Goal: Information Seeking & Learning: Check status

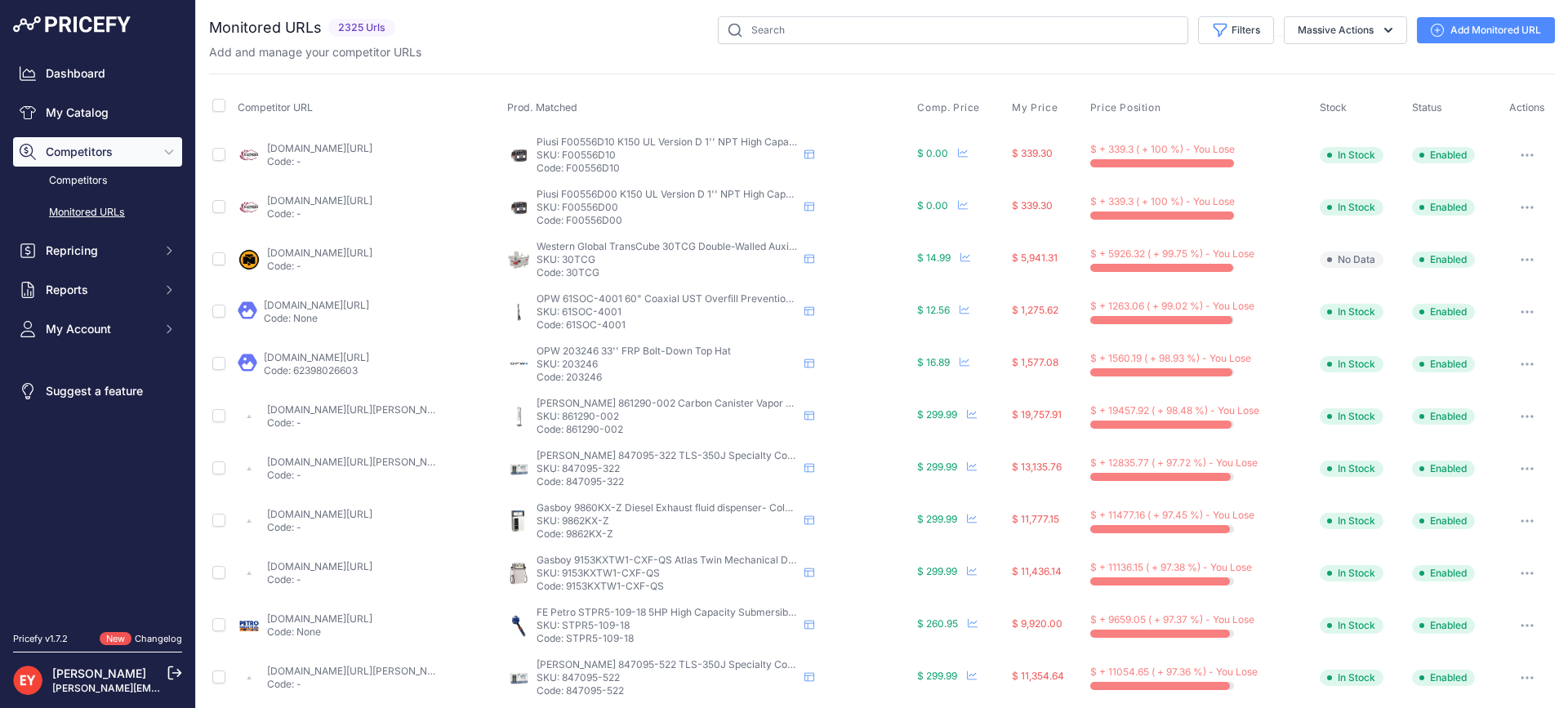
click at [465, 85] on div "Competitor URL Prod. Matched Comp. Price My Price" at bounding box center [882, 624] width 1346 height 1102
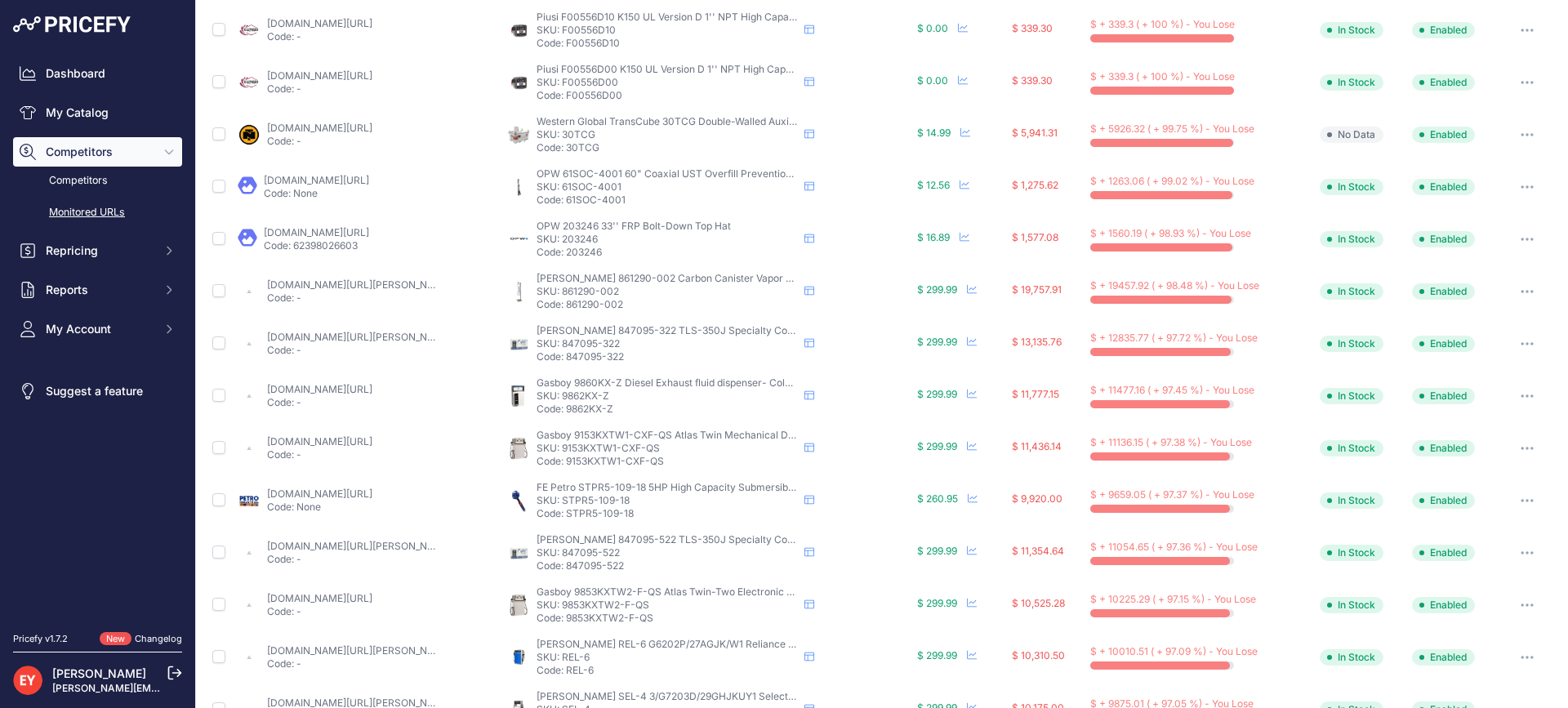
scroll to position [163, 0]
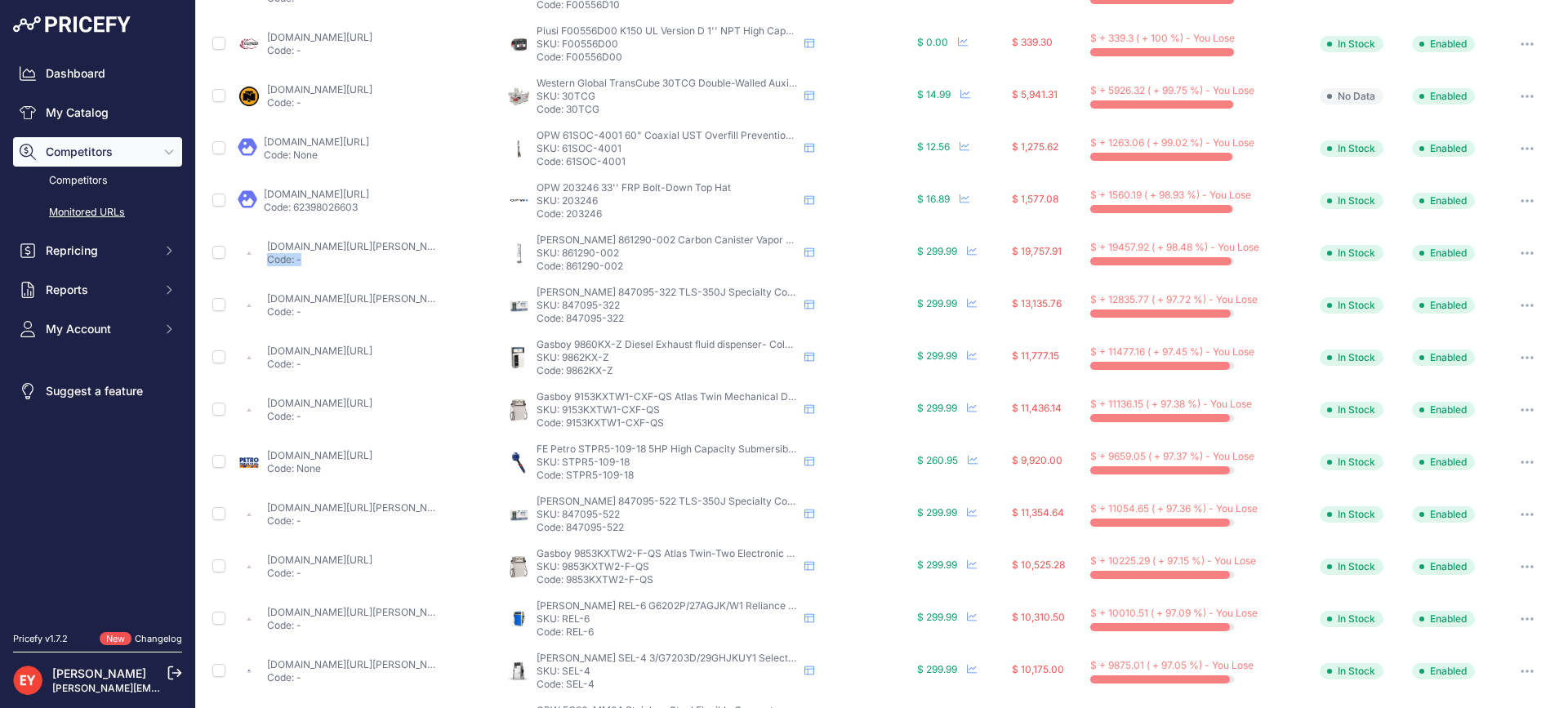
drag, startPoint x: 329, startPoint y: 255, endPoint x: 304, endPoint y: 256, distance: 25.0
click at [304, 256] on div "[DOMAIN_NAME][URL][PERSON_NAME] Code: -" at bounding box center [352, 253] width 170 height 26
drag, startPoint x: 78, startPoint y: 528, endPoint x: 131, endPoint y: 473, distance: 76.4
click at [77, 528] on nav "Dashboard My Catalog Competitors Competitors Monitored URLs Repricing My Repric…" at bounding box center [97, 336] width 169 height 554
drag, startPoint x: 264, startPoint y: 244, endPoint x: 335, endPoint y: 248, distance: 71.1
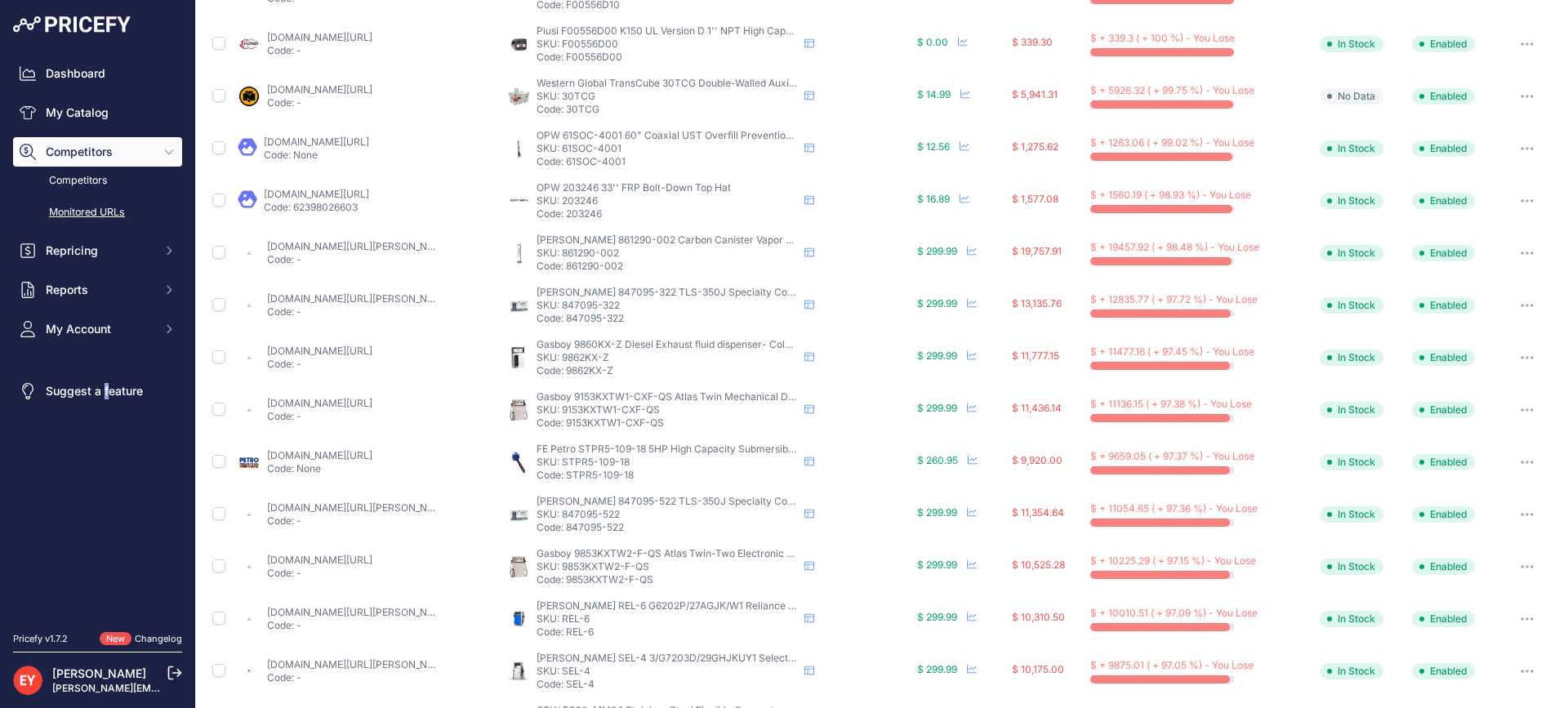
click at [335, 248] on div "[DOMAIN_NAME][URL][PERSON_NAME] Code: -" at bounding box center [368, 253] width 263 height 26
copy link "toppartsonline."
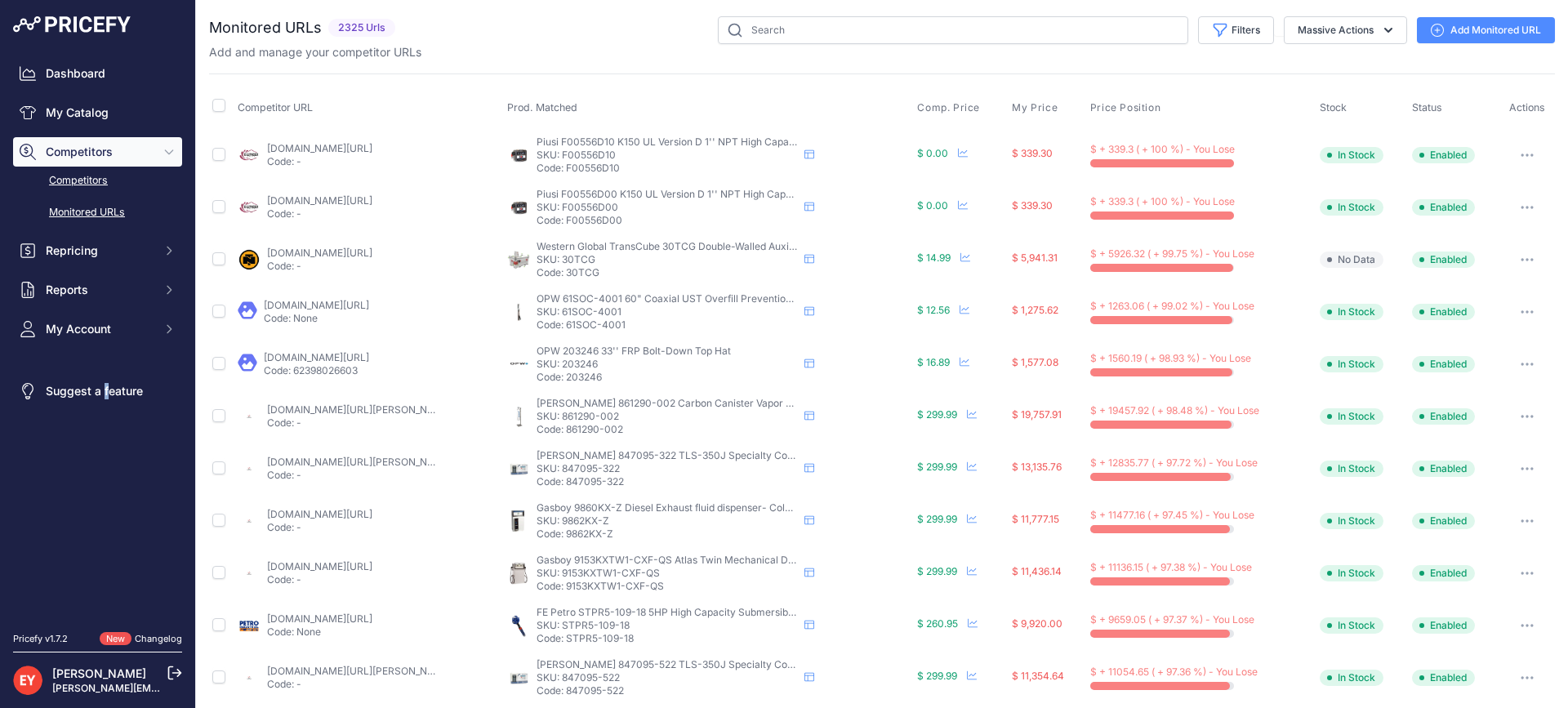
click at [78, 185] on link "Competitors" at bounding box center [97, 180] width 169 height 28
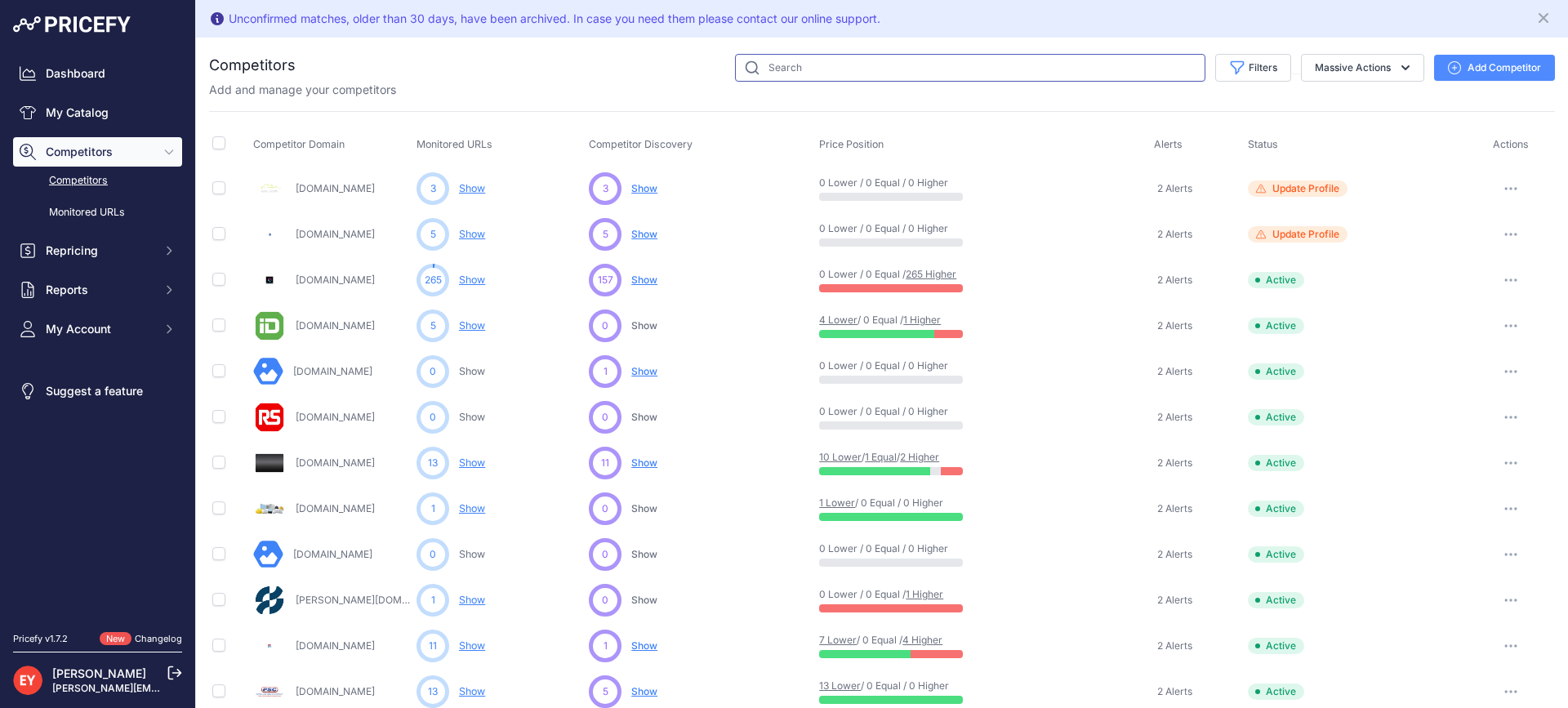
click at [788, 69] on input "text" at bounding box center [970, 67] width 470 height 28
paste input "toppartsonline."
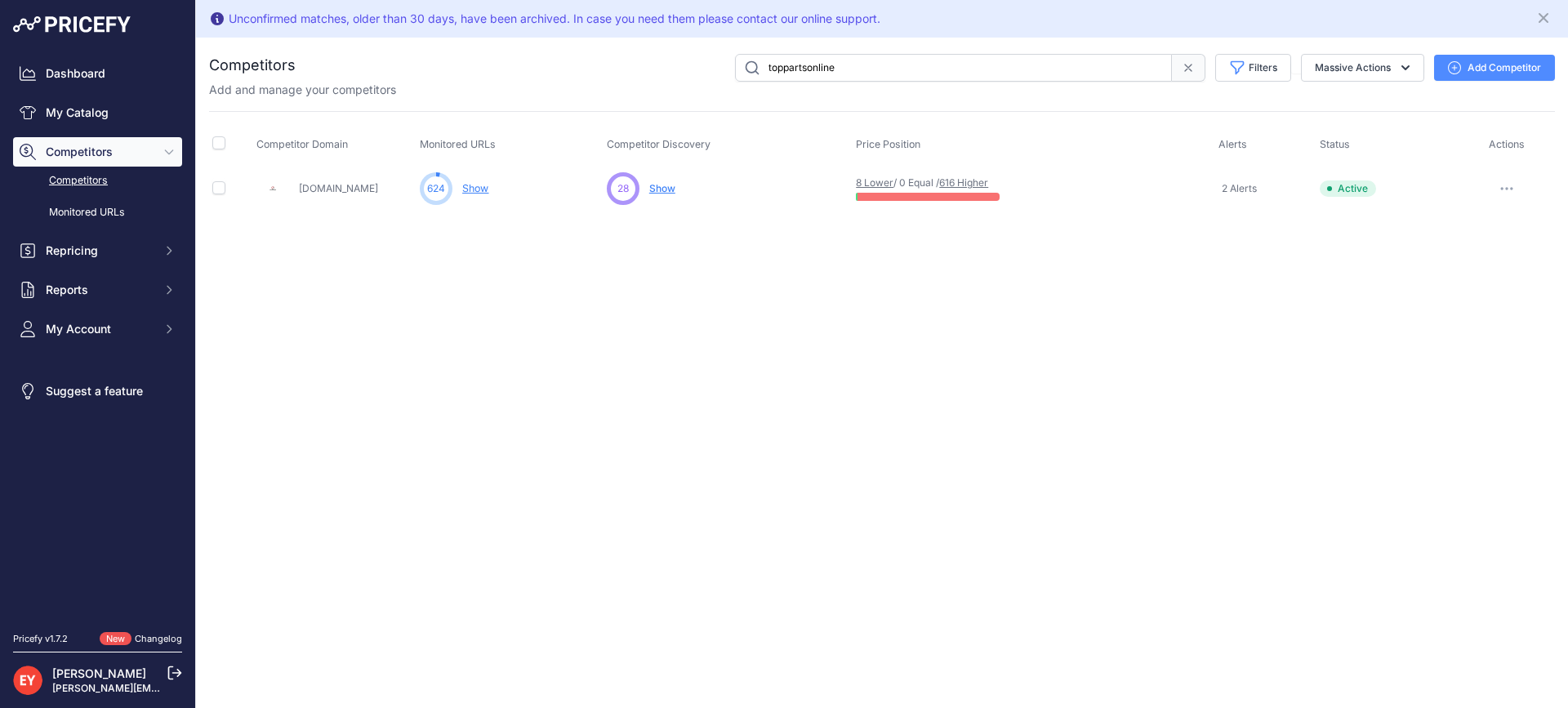
type input "toppartsonline"
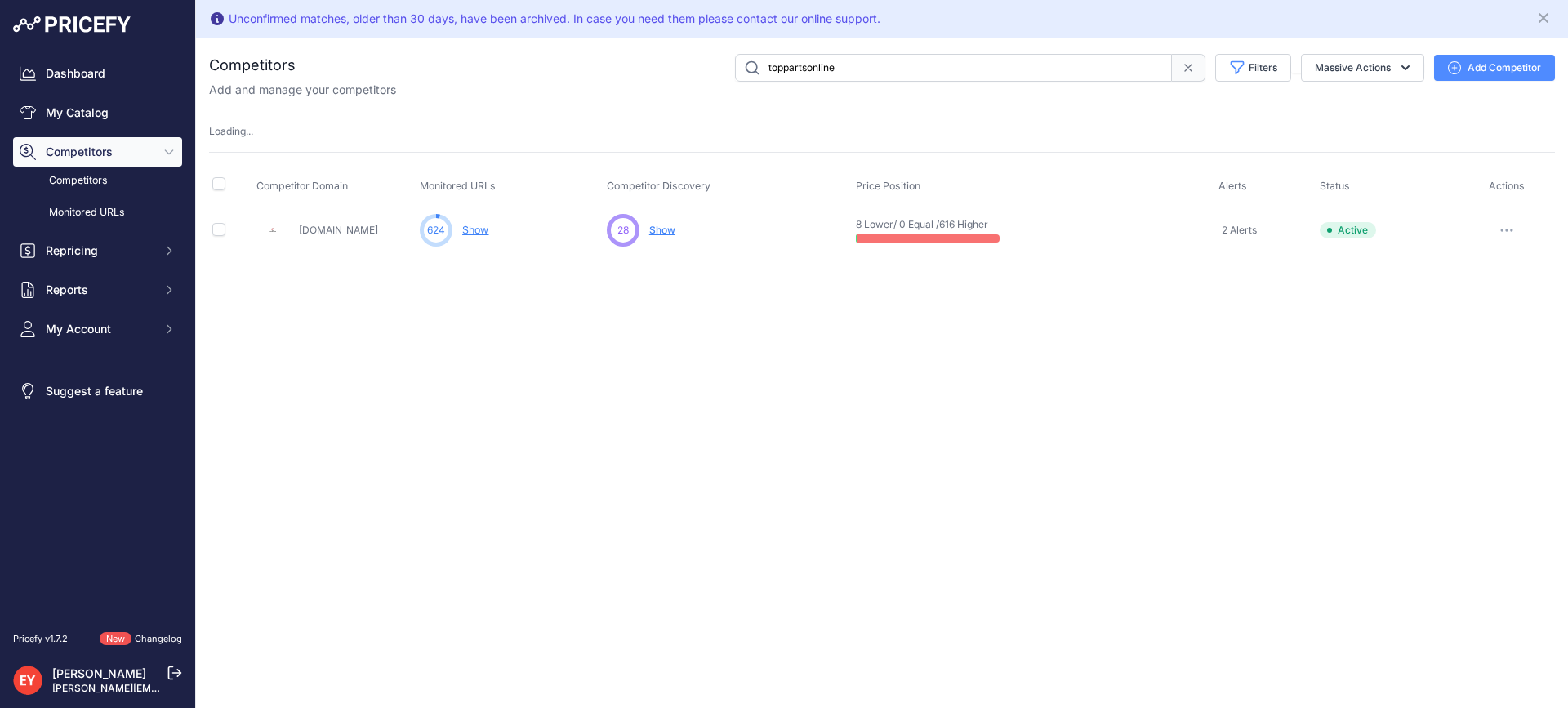
click at [478, 186] on table "Competitor Domain Monitored URLs Competitor Discovery Price Position Alerts" at bounding box center [882, 210] width 1346 height 88
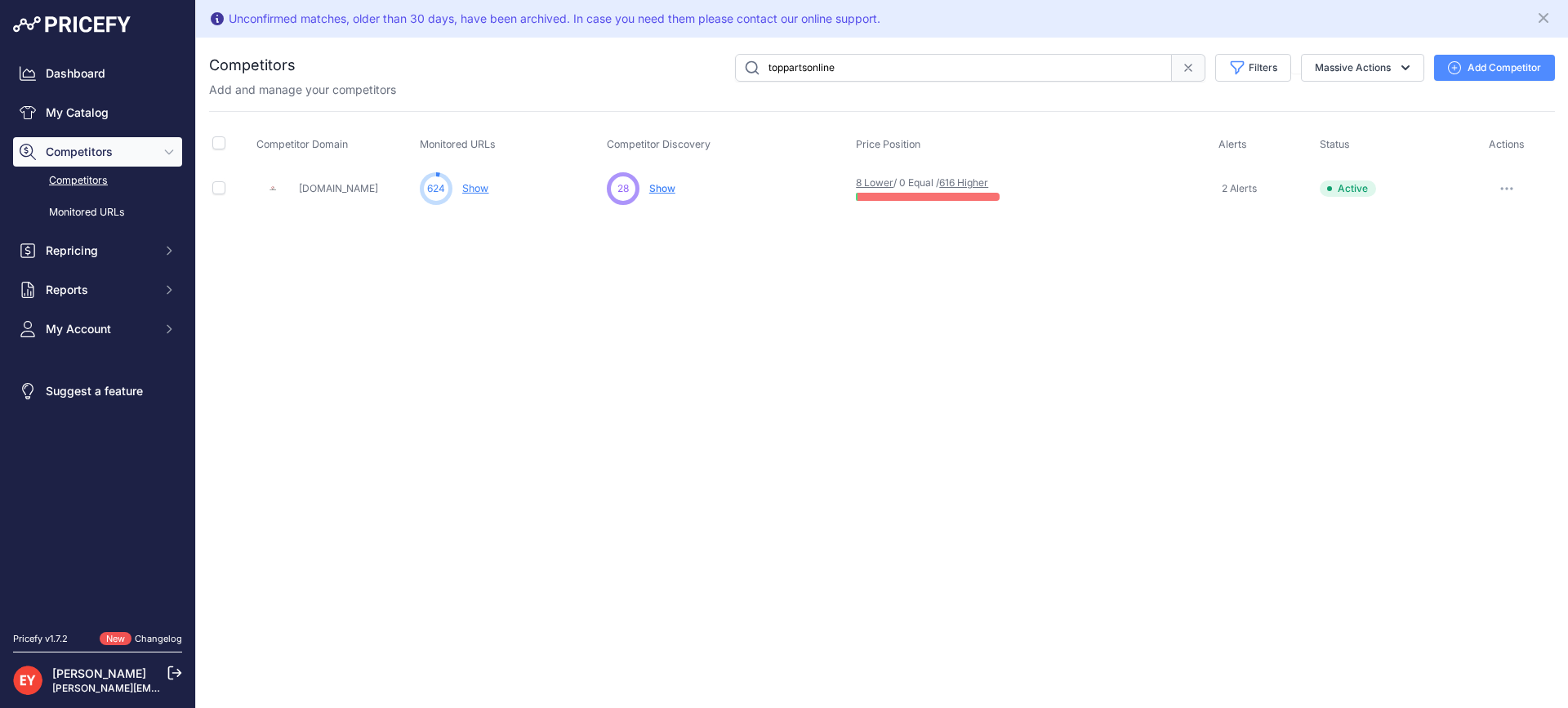
click at [468, 187] on link "Show" at bounding box center [475, 188] width 26 height 13
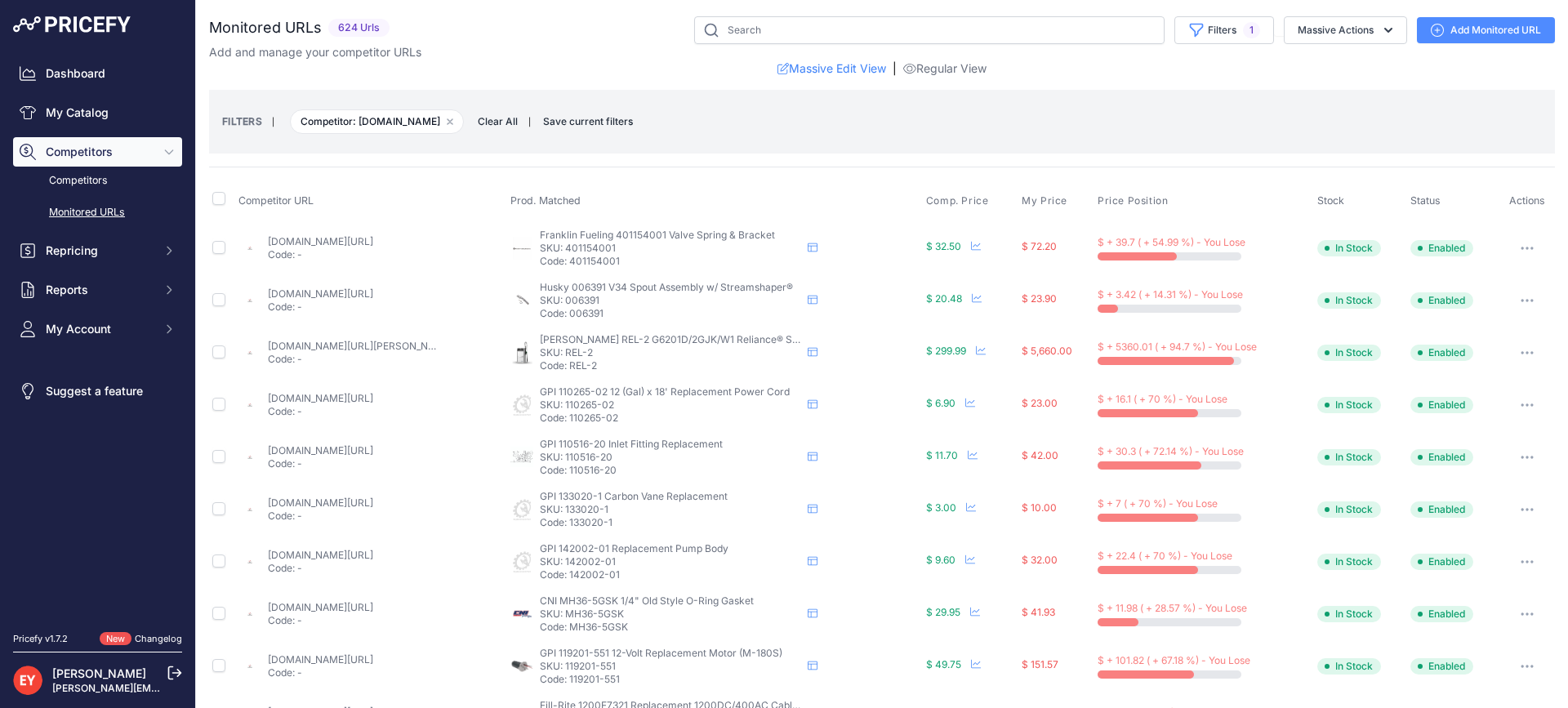
click at [1470, 666] on td "Enabled" at bounding box center [1453, 667] width 92 height 53
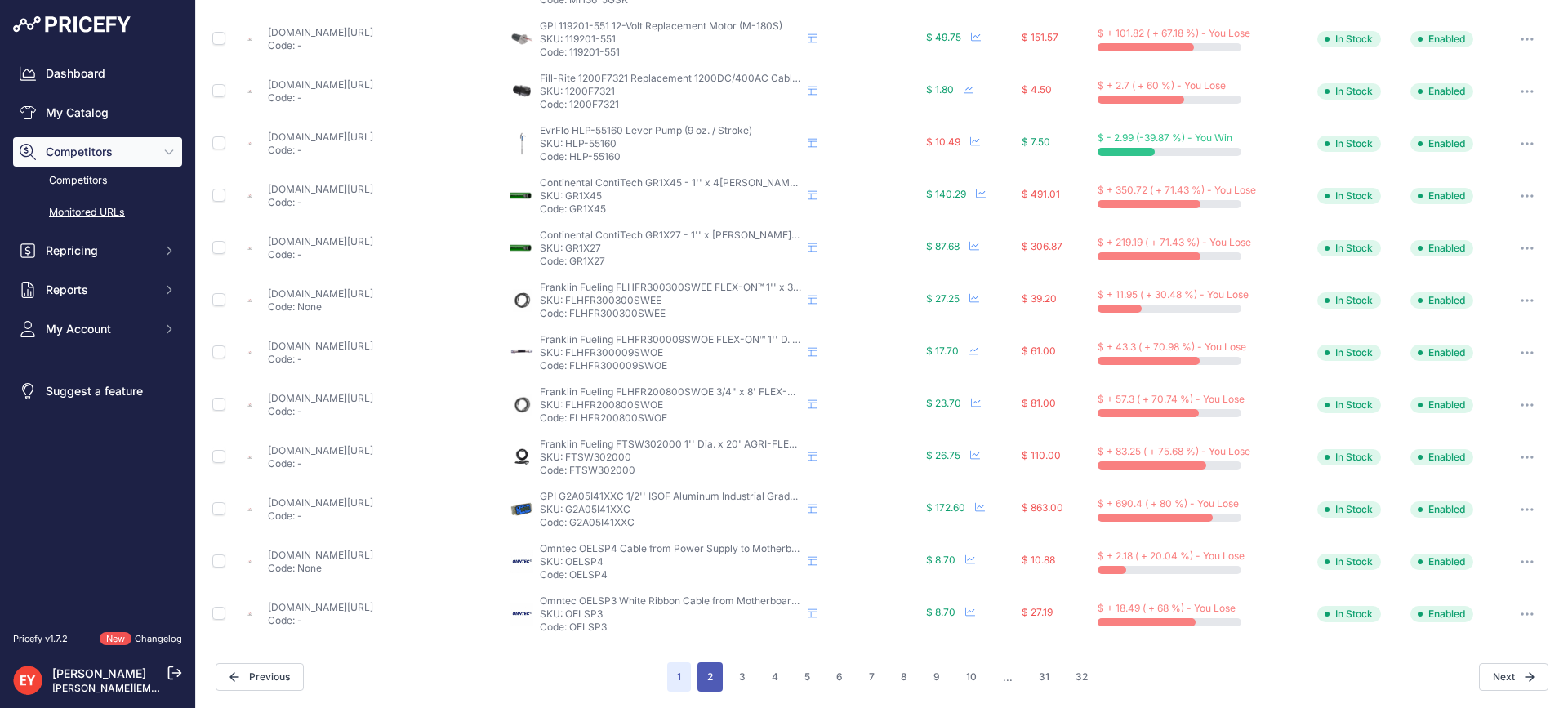
click at [712, 677] on button "2" at bounding box center [711, 677] width 25 height 29
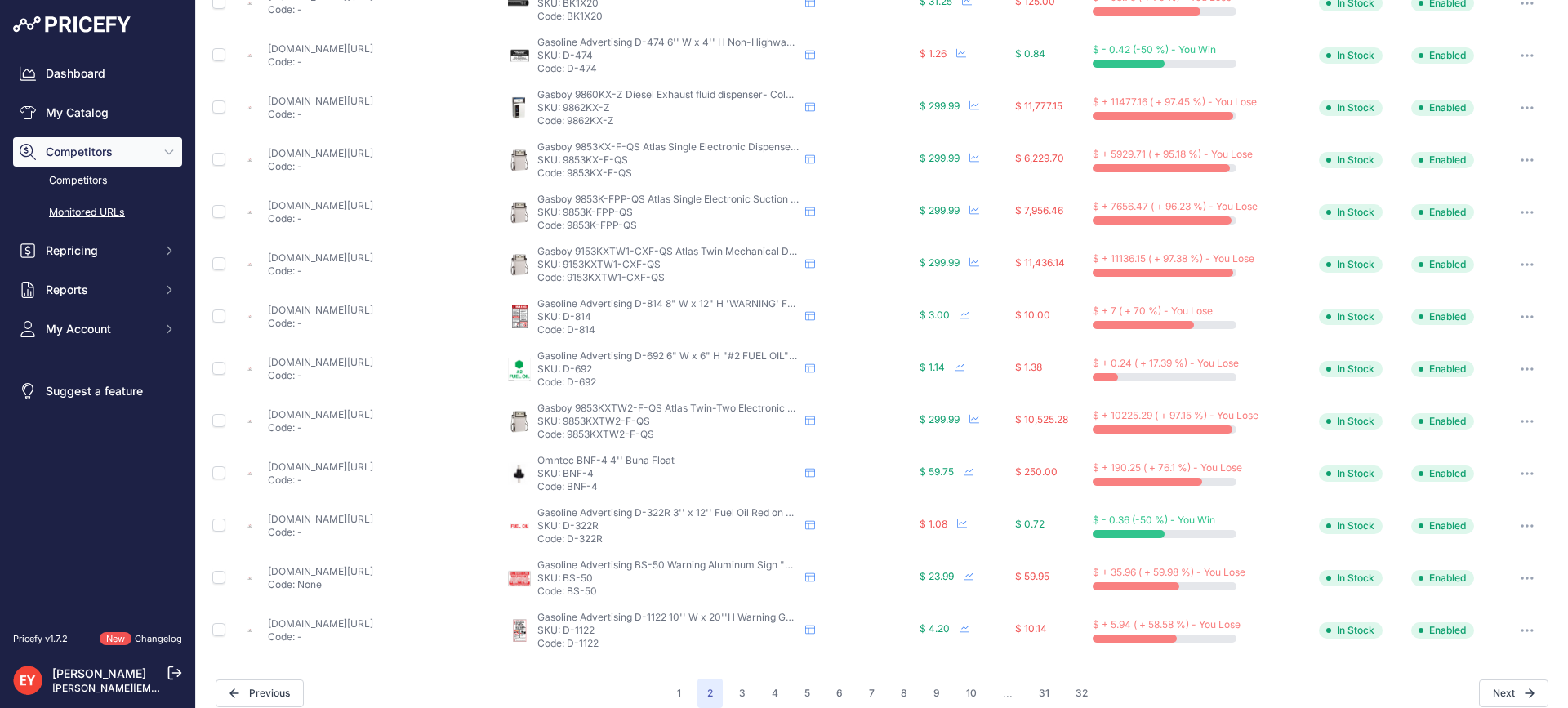
scroll to position [627, 0]
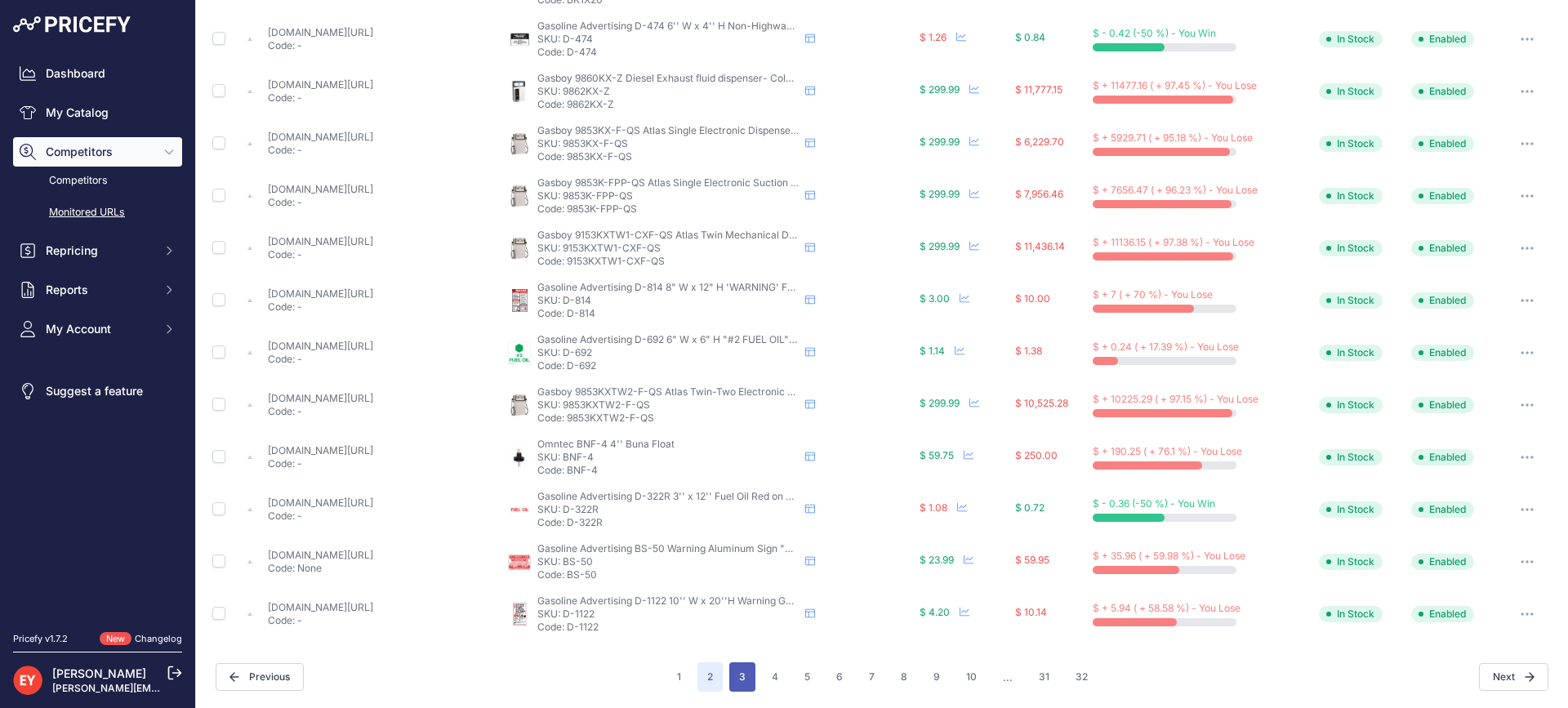
click at [742, 677] on button "3" at bounding box center [742, 677] width 26 height 29
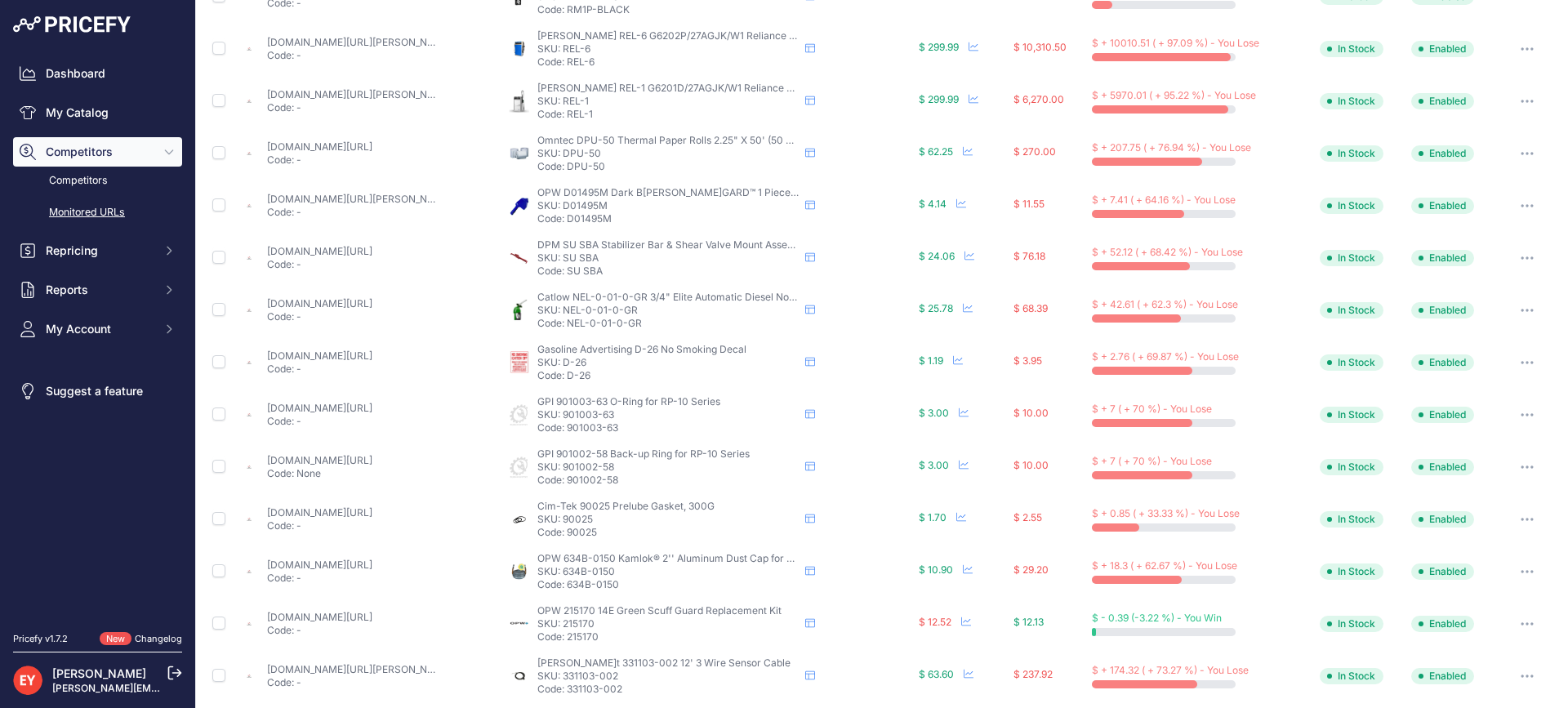
scroll to position [627, 0]
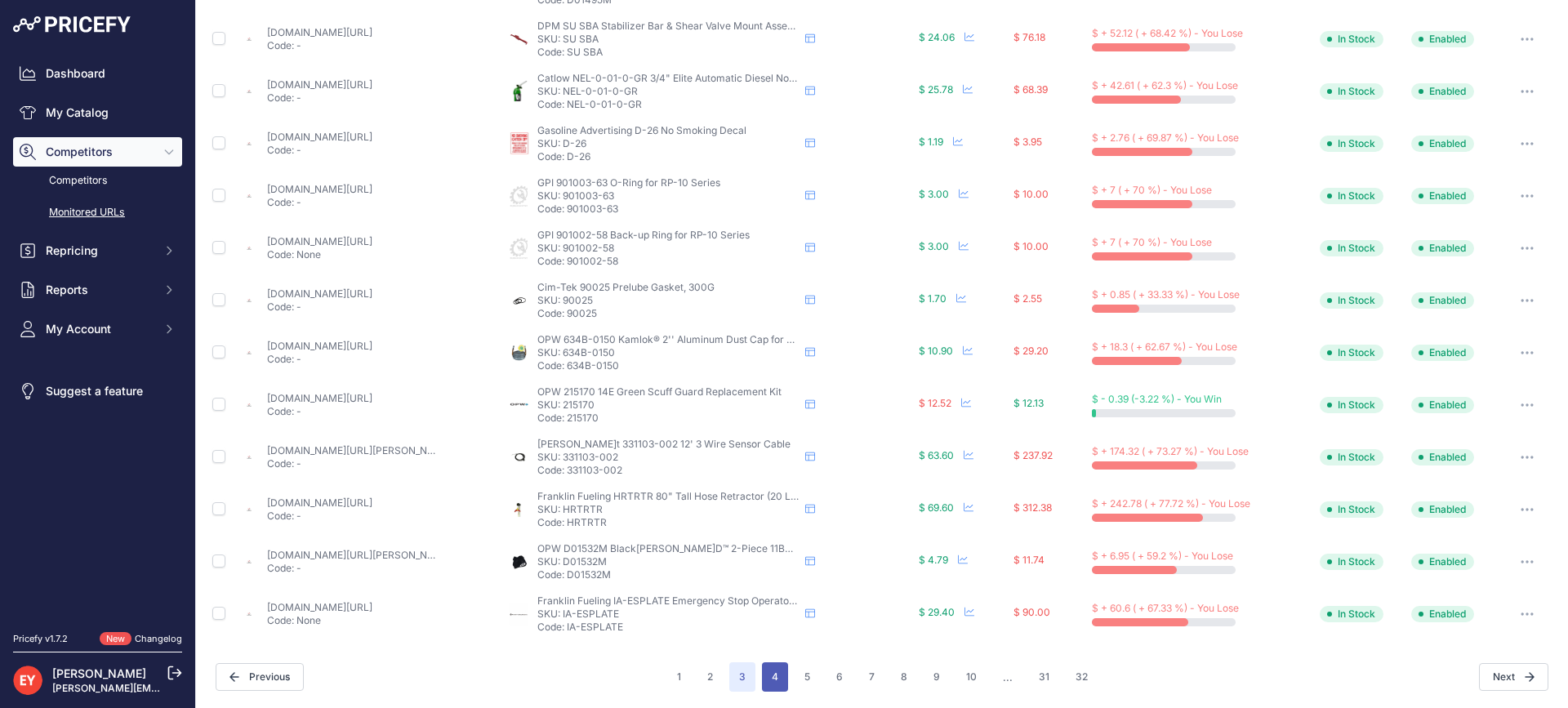
click at [768, 681] on button "4" at bounding box center [775, 677] width 26 height 29
drag, startPoint x: 768, startPoint y: 681, endPoint x: 782, endPoint y: 676, distance: 14.9
click at [768, 681] on button "4" at bounding box center [775, 677] width 26 height 29
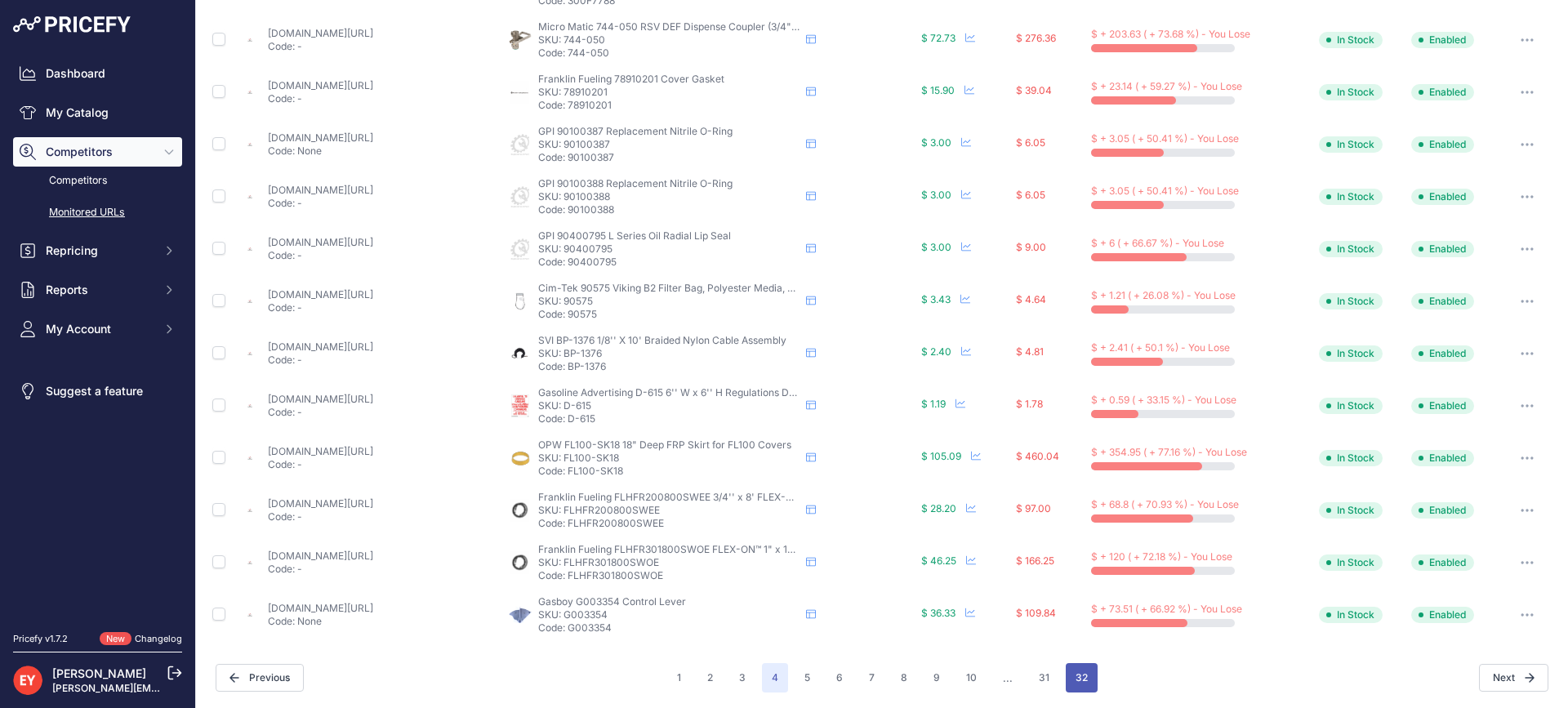
click at [1067, 676] on button "32" at bounding box center [1081, 678] width 32 height 29
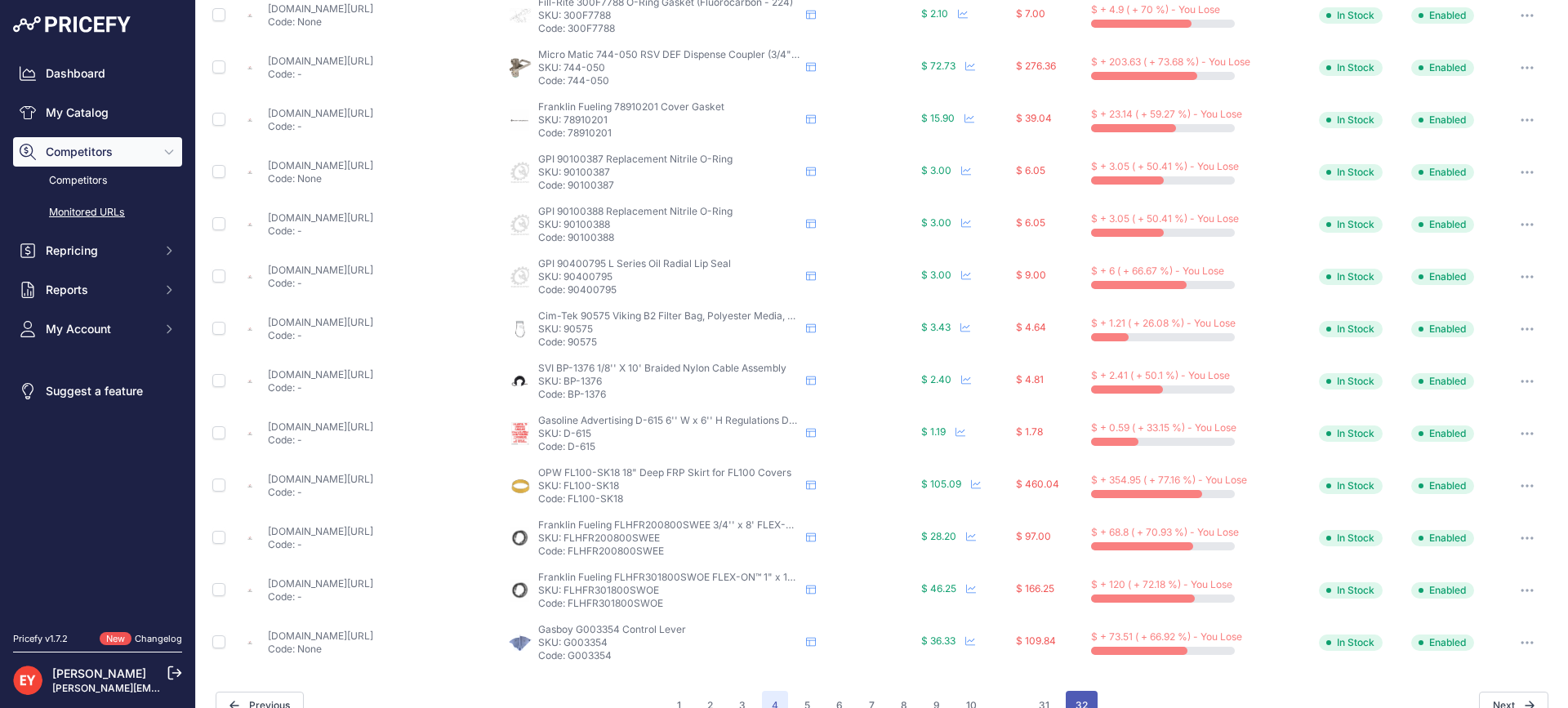
scroll to position [655, 0]
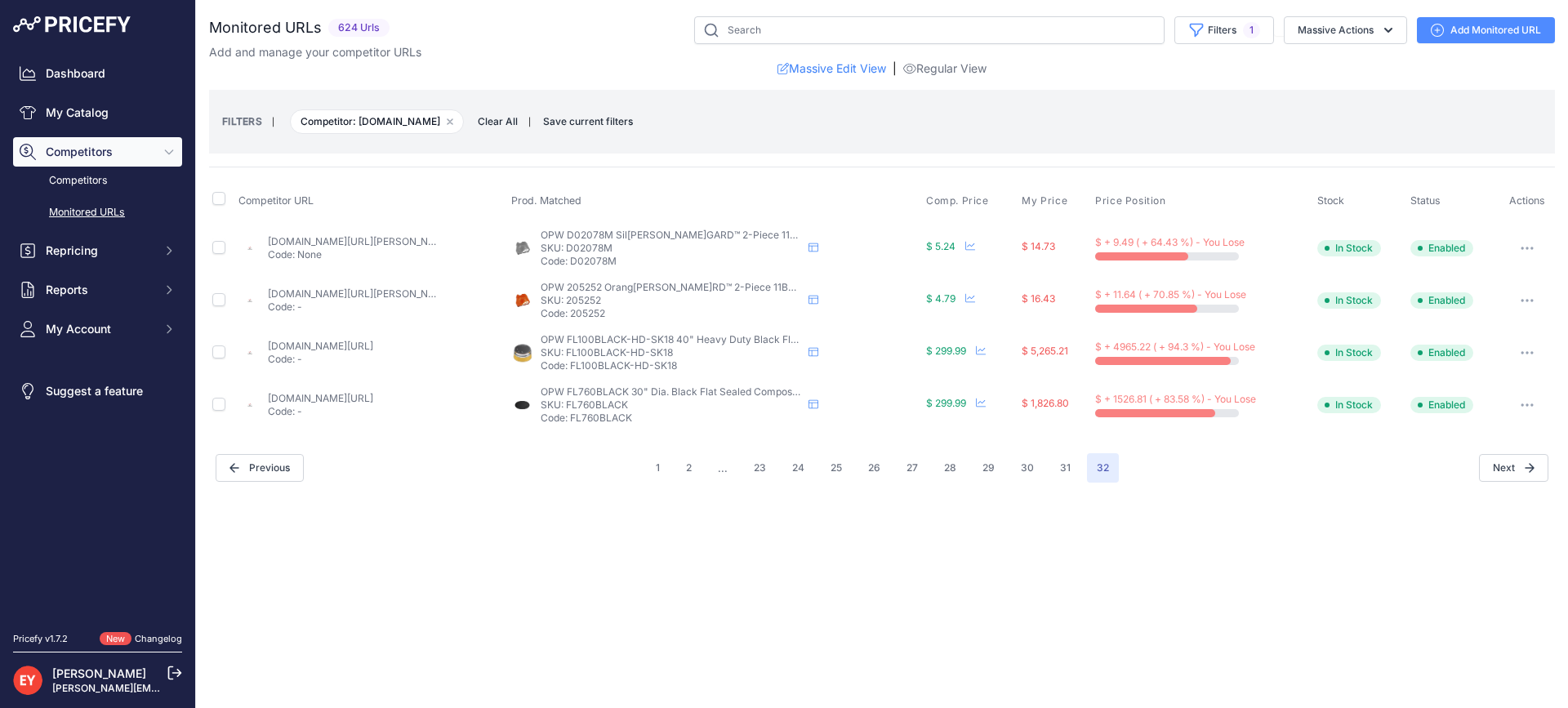
click at [645, 572] on div "Close You are not connected to the internet." at bounding box center [883, 354] width 1373 height 708
